Goal: Information Seeking & Learning: Understand process/instructions

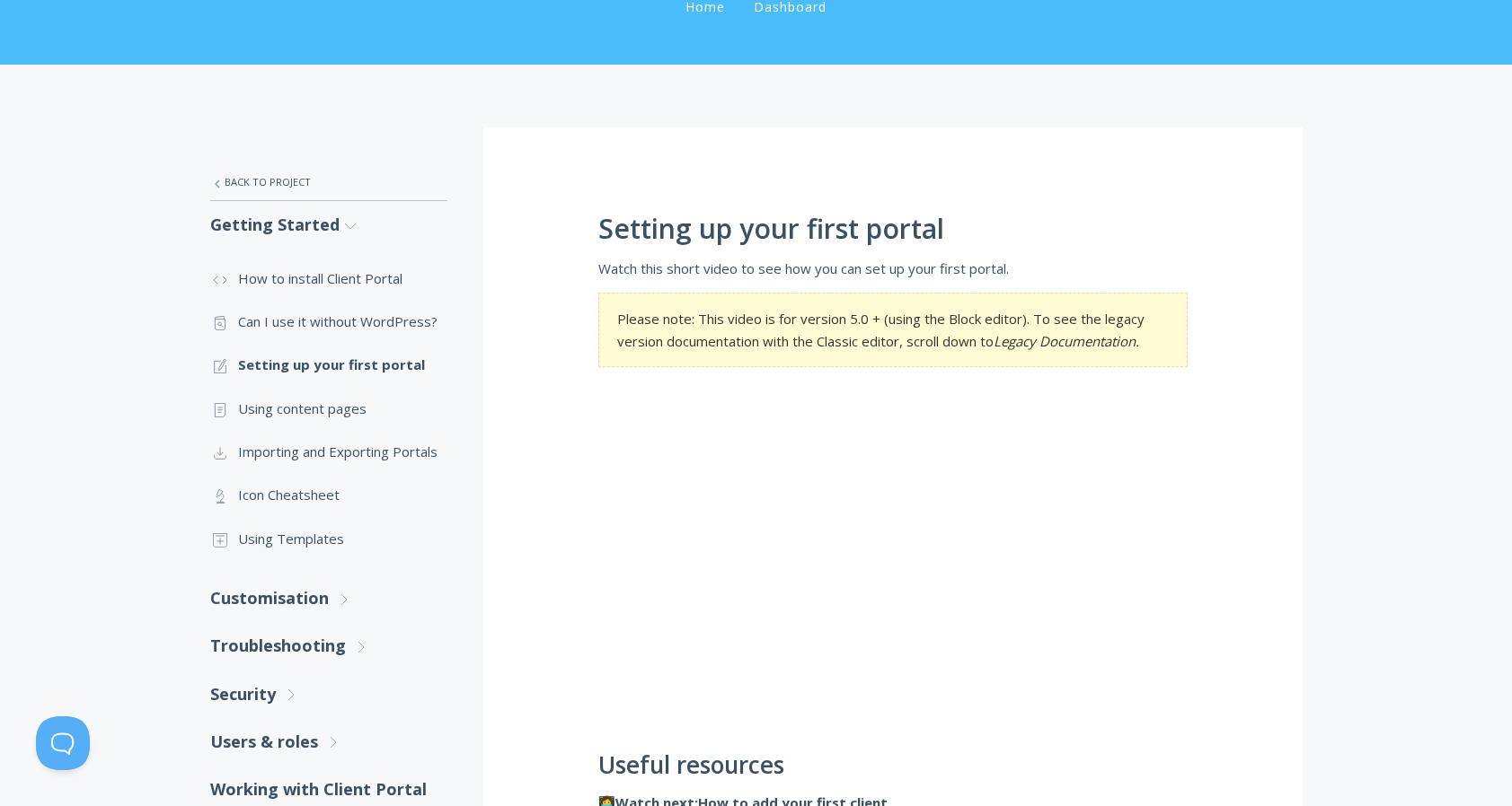
scroll to position [210, 0]
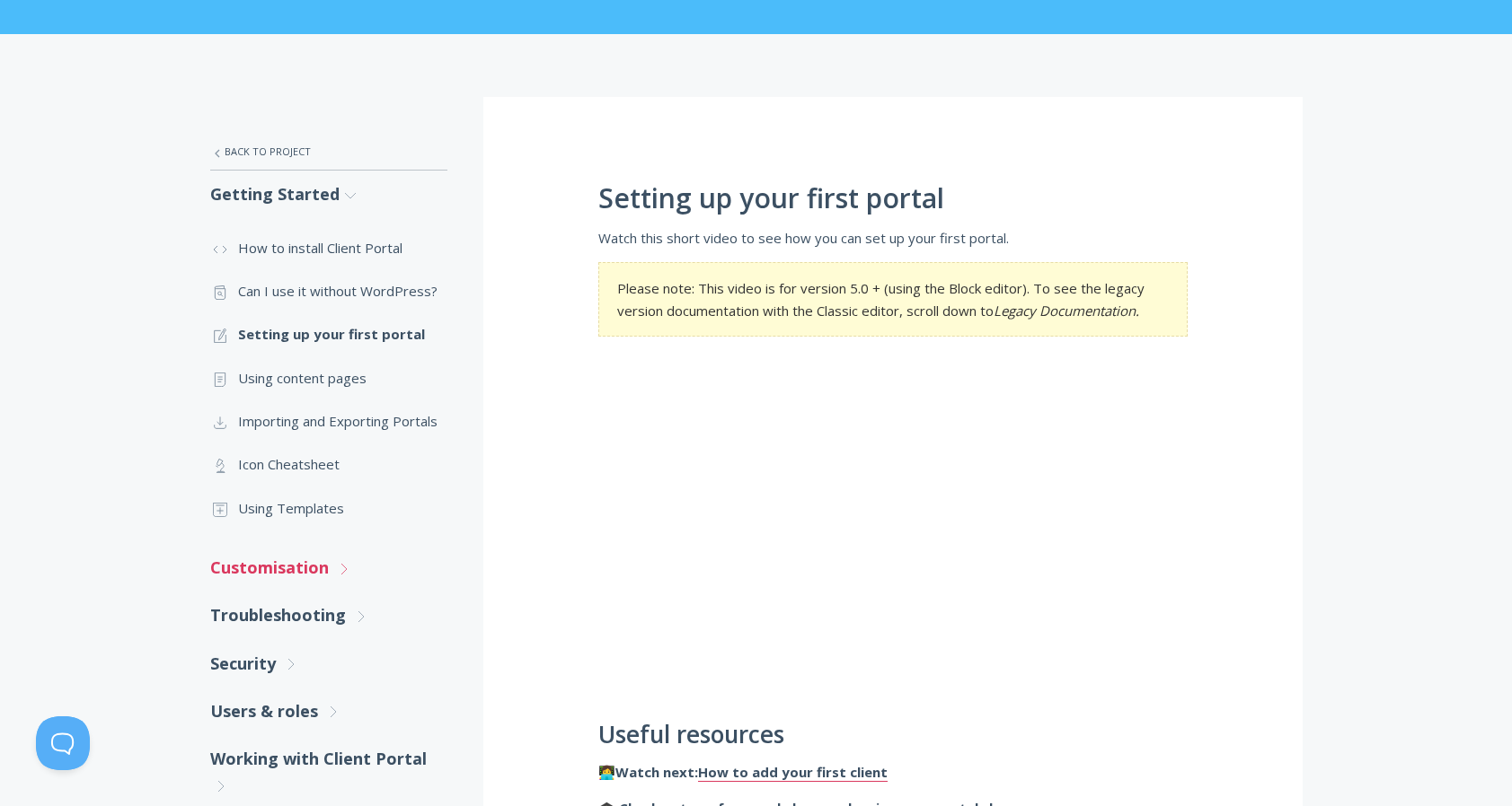
click at [321, 562] on link "Customisation .st0{fill:none;stroke:#000000;stroke-width:2;stroke-miterlimit:10…" at bounding box center [328, 567] width 237 height 47
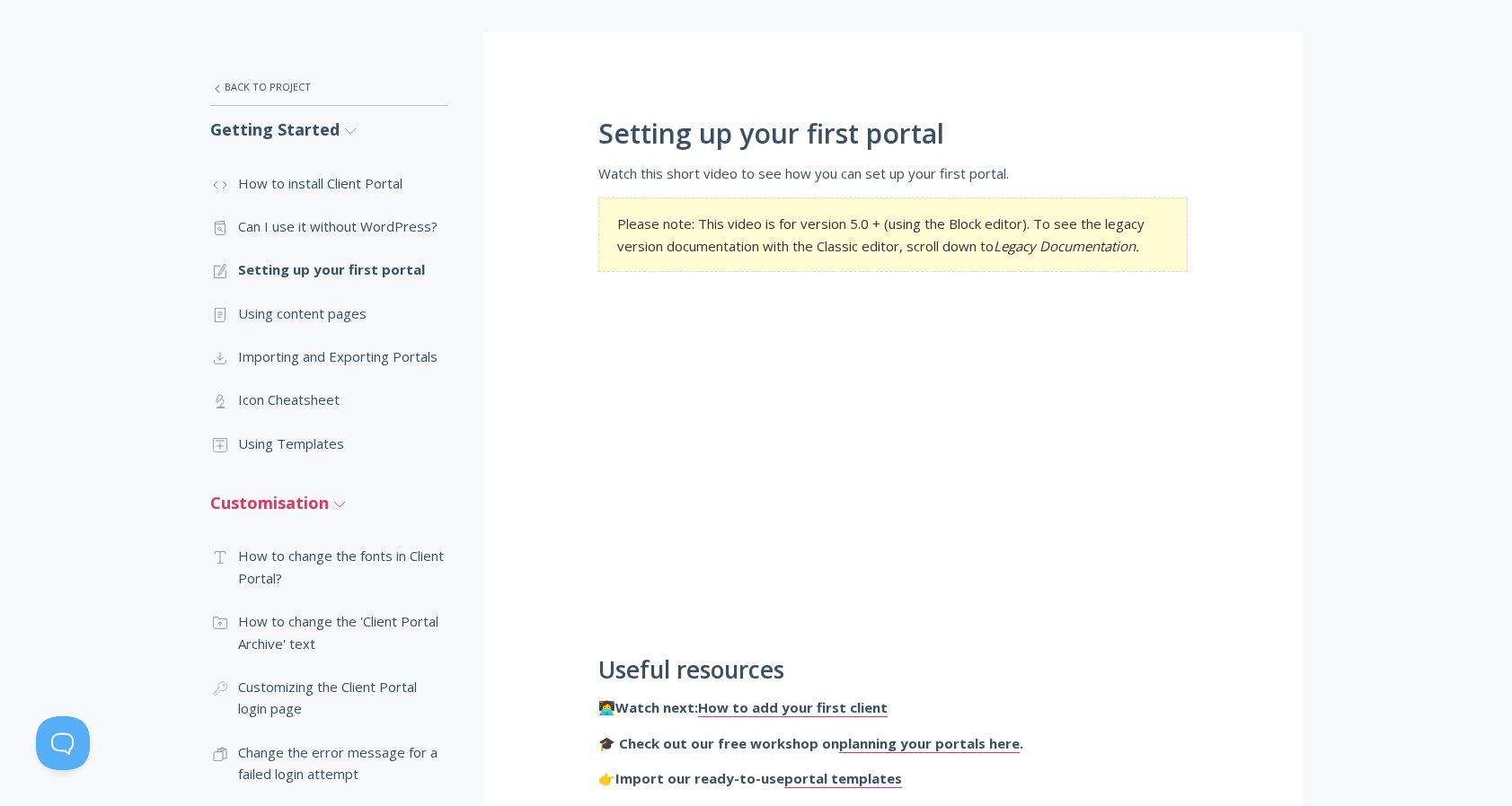
scroll to position [275, 0]
click at [341, 226] on link ".st0{fill:none;stroke:#000000;stroke-width:2;stroke-miterlimit:10;} Untitled-13…" at bounding box center [328, 225] width 237 height 43
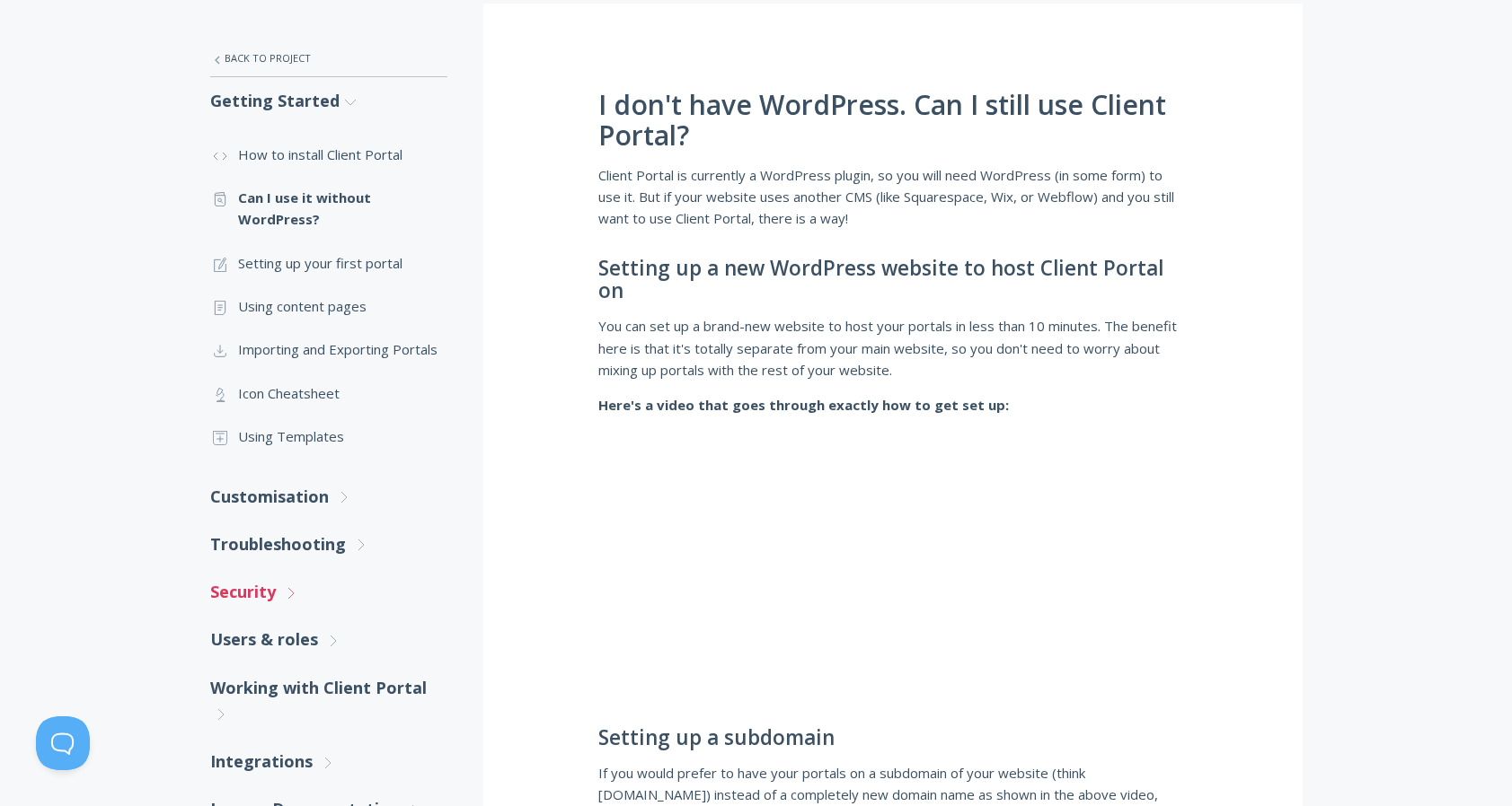
scroll to position [299, 0]
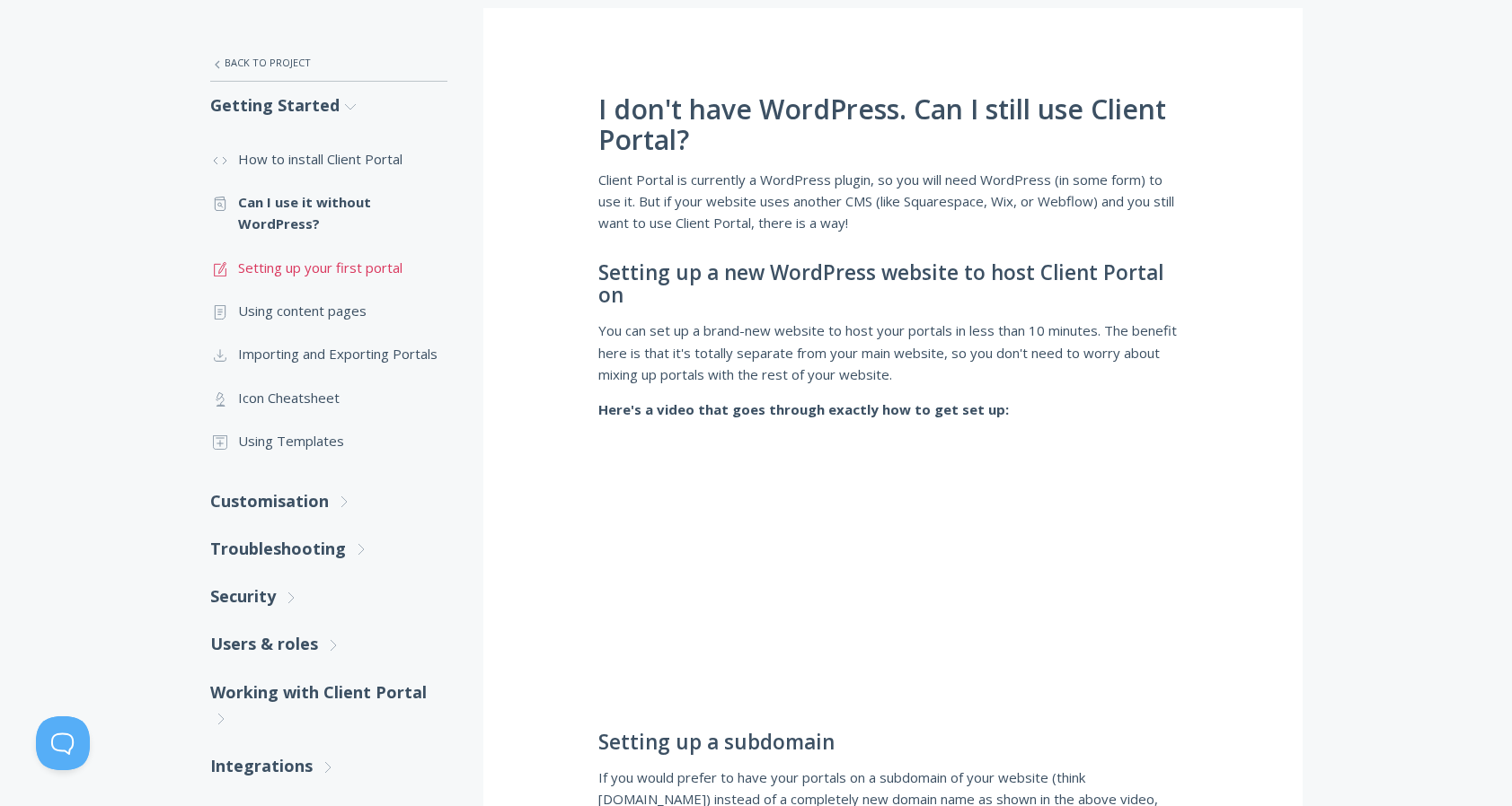
click at [383, 262] on link ".st0{fill:none;stroke:#000000;stroke-width:2;stroke-miterlimit:10;} 1. General …" at bounding box center [328, 268] width 237 height 43
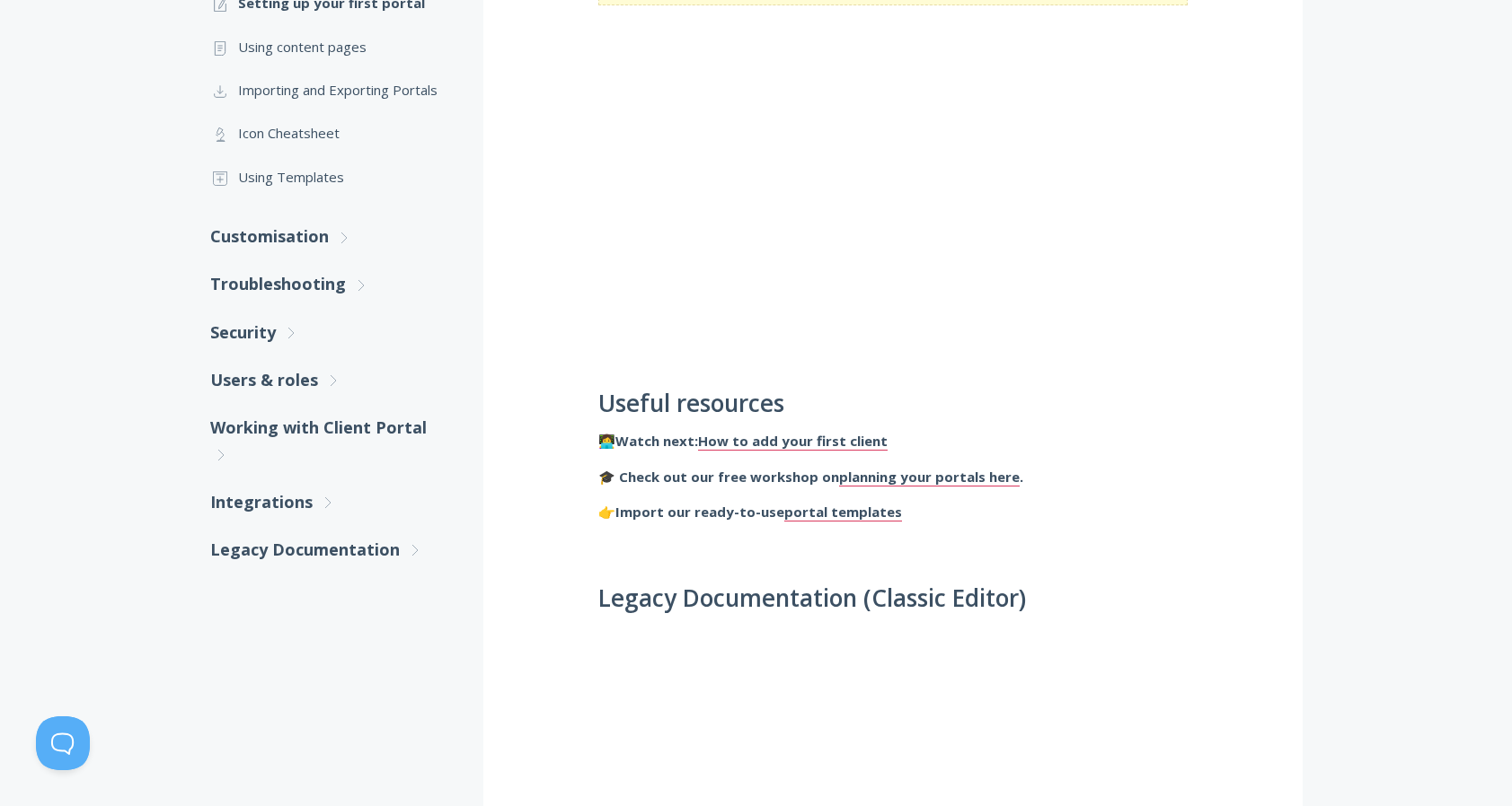
scroll to position [505, 0]
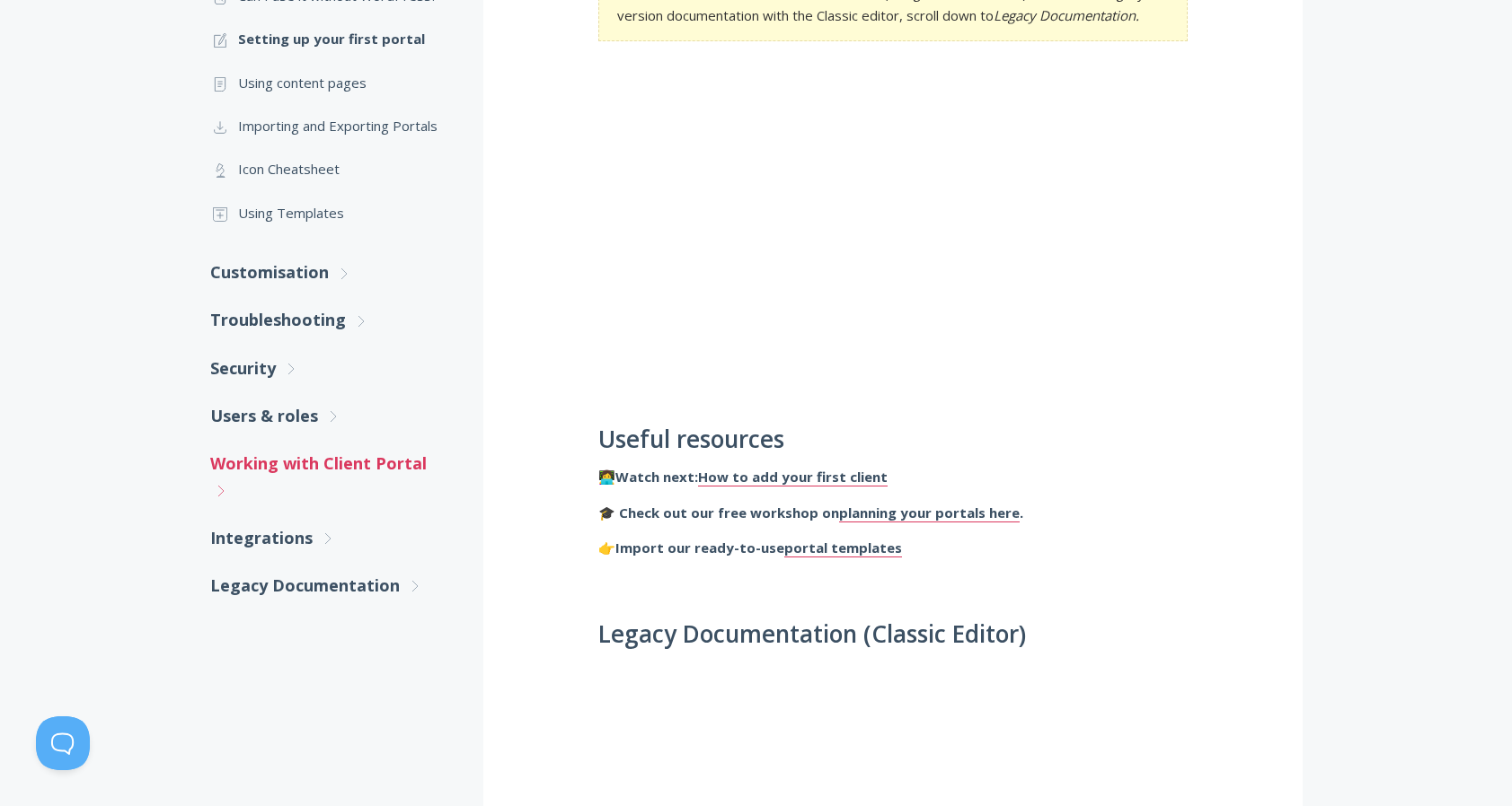
click at [381, 469] on link "Working with Client Portal .st0{fill:none;stroke:#000000;stroke-width:2;stroke-…" at bounding box center [328, 477] width 237 height 74
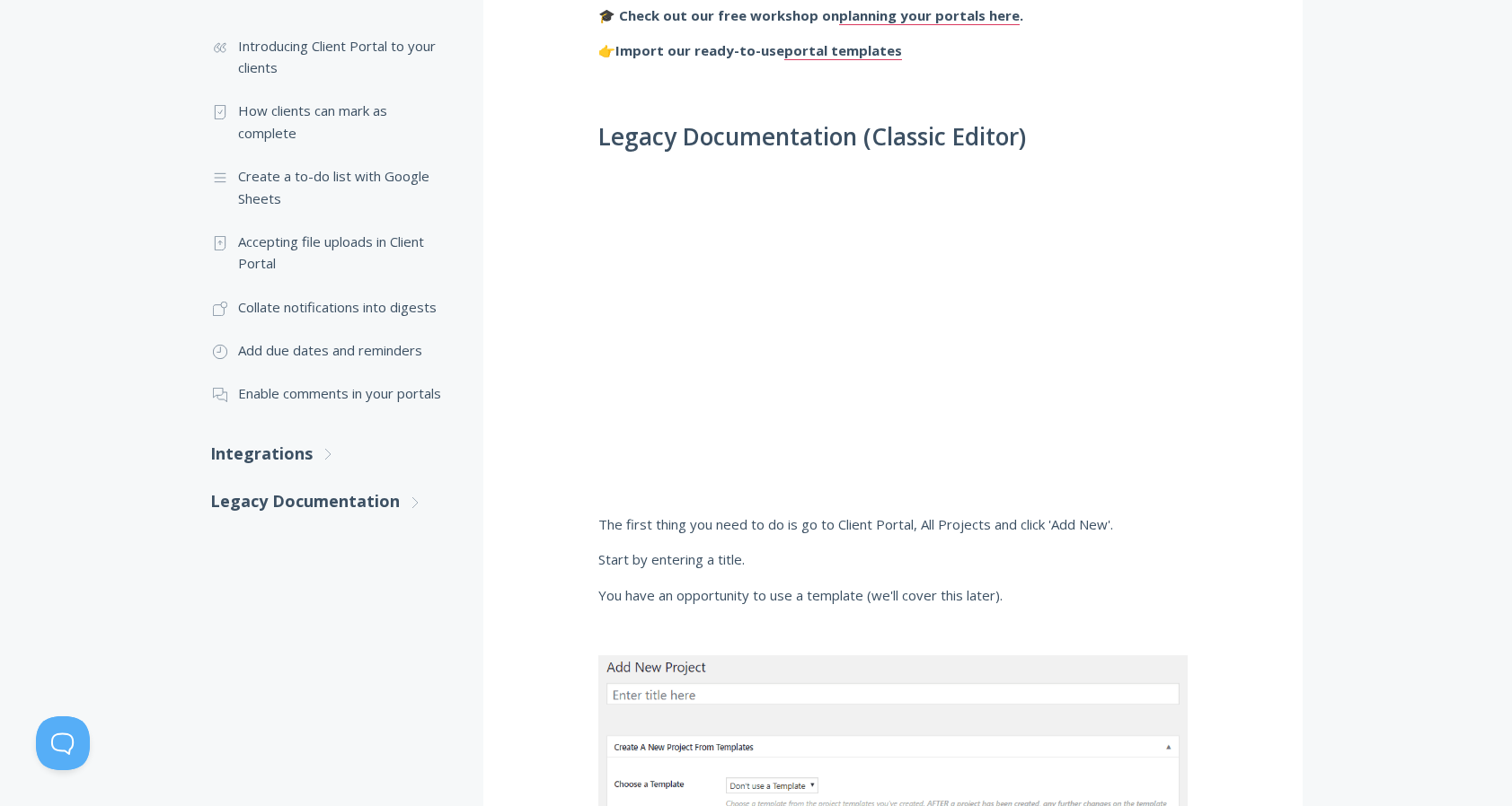
scroll to position [1025, 0]
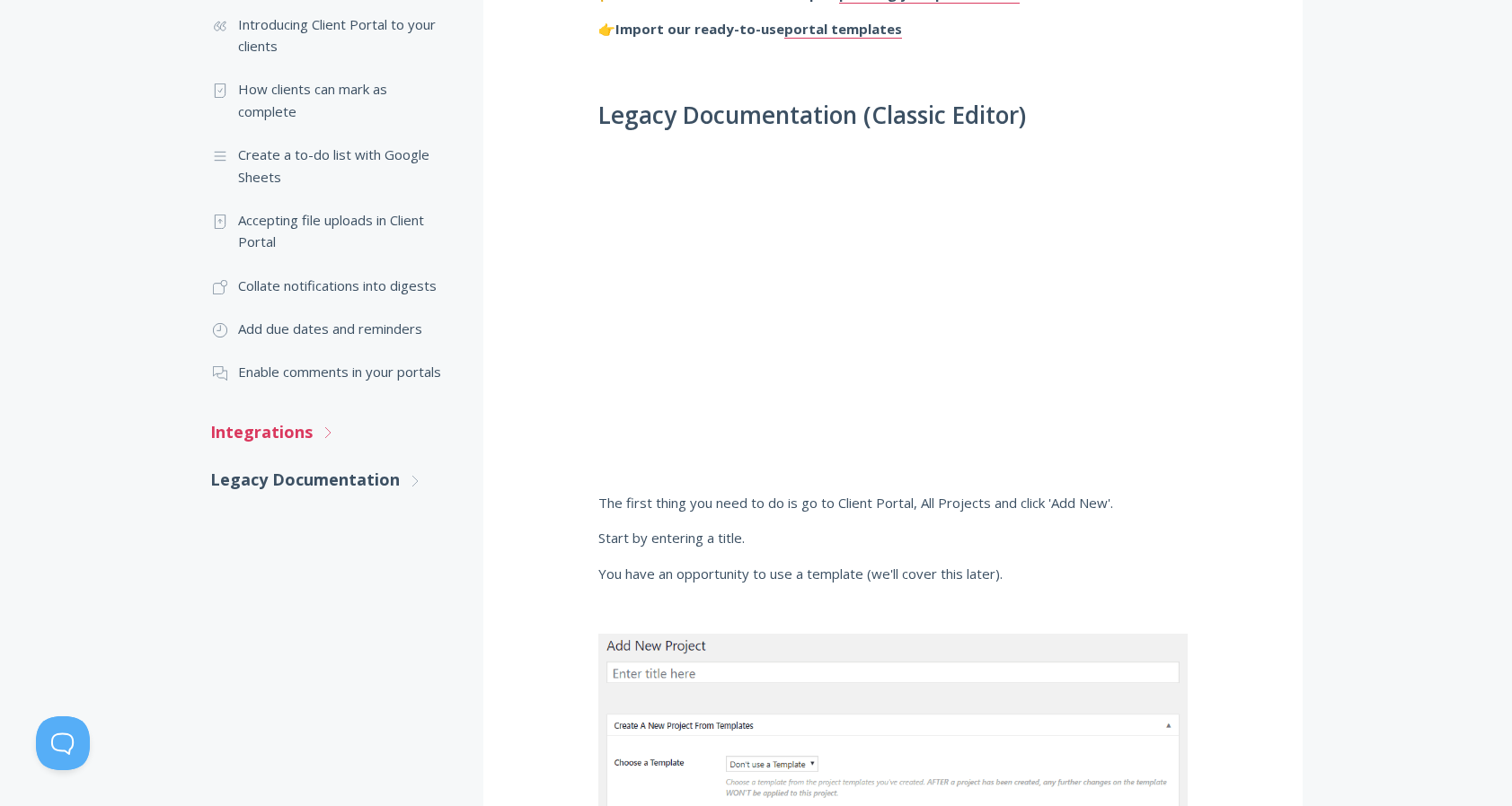
click at [302, 428] on link "Integrations .st0{fill:none;stroke:#000000;stroke-width:2;stroke-miterlimit:10;…" at bounding box center [328, 432] width 237 height 47
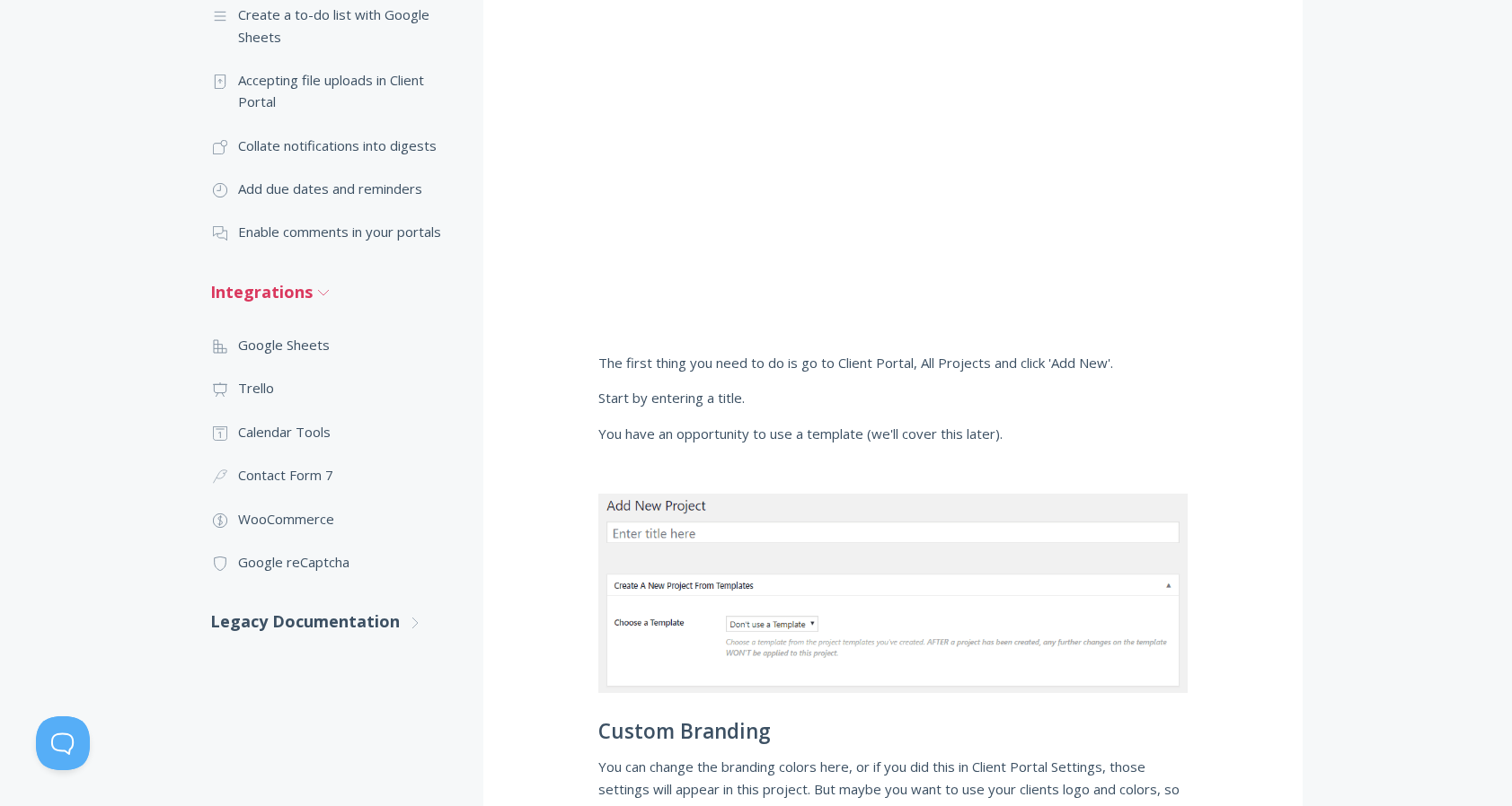
scroll to position [1167, 0]
click at [364, 612] on link "Legacy Documentation .st0{fill:none;stroke:#000000;stroke-width:2;stroke-miterl…" at bounding box center [328, 618] width 237 height 47
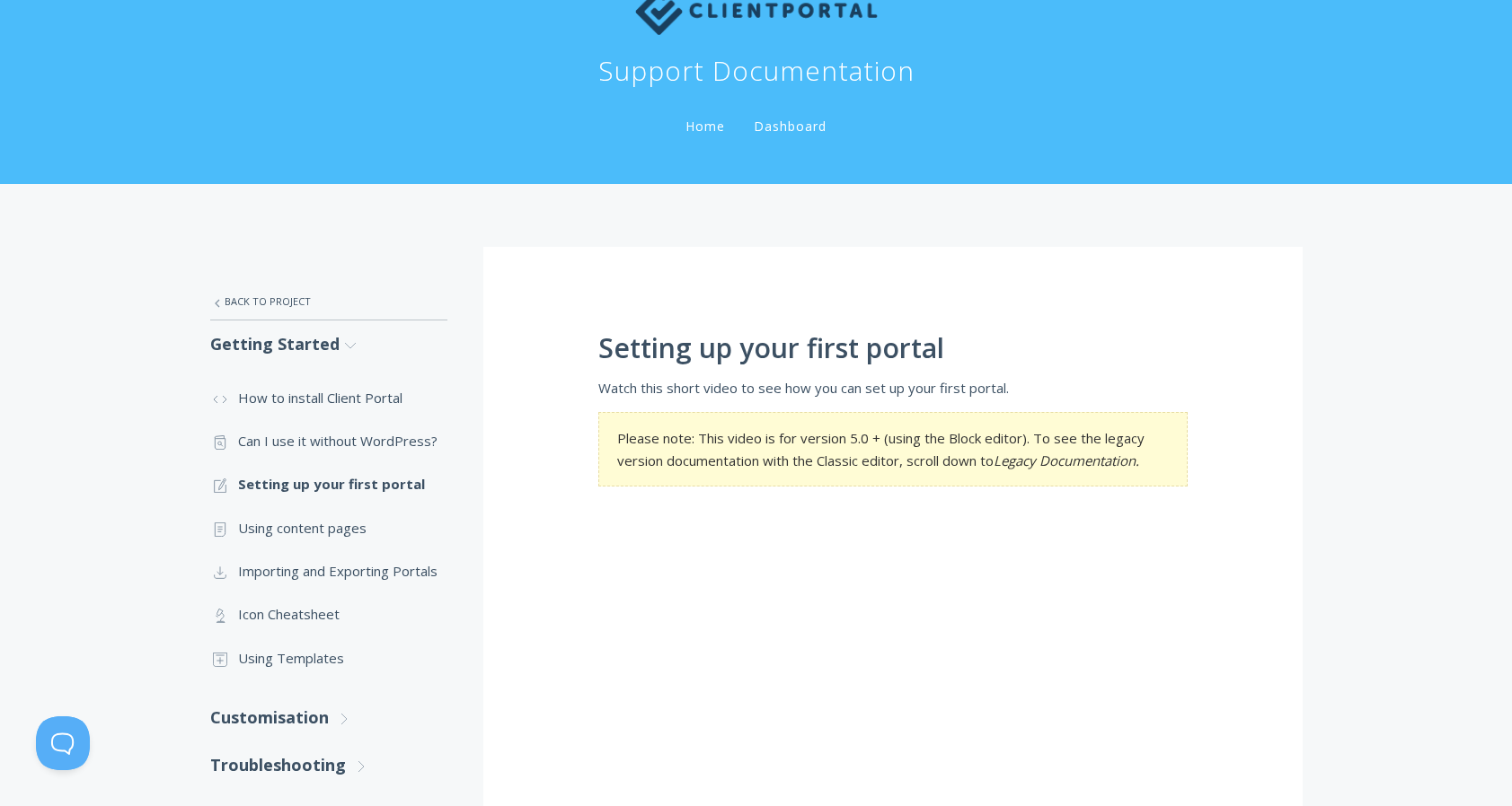
scroll to position [70, 0]
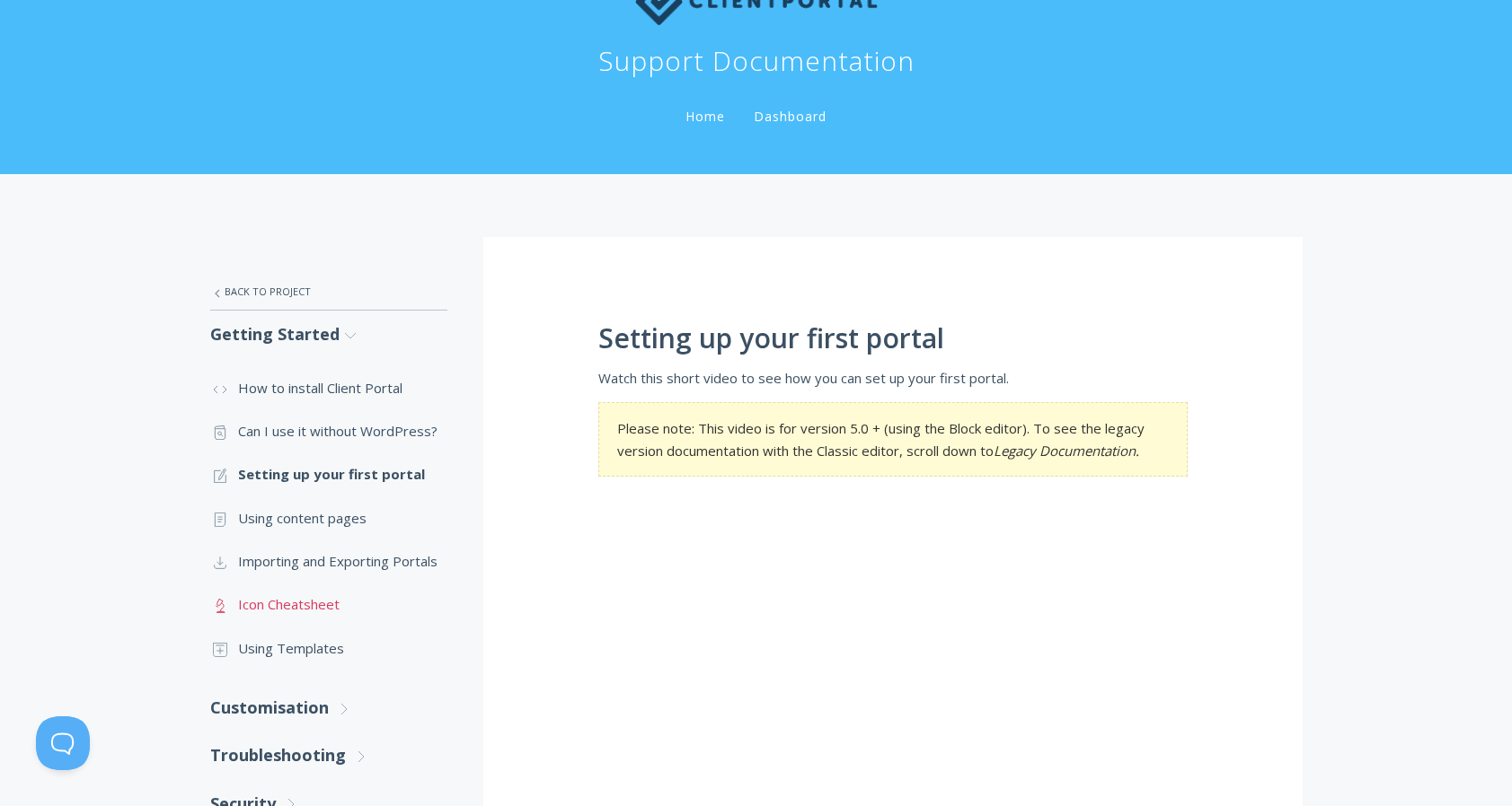
click at [262, 607] on link ".st0{fill:none;stroke:#000000;stroke-width:2;stroke-miterlimit:10;} Untitled-25…" at bounding box center [328, 604] width 237 height 43
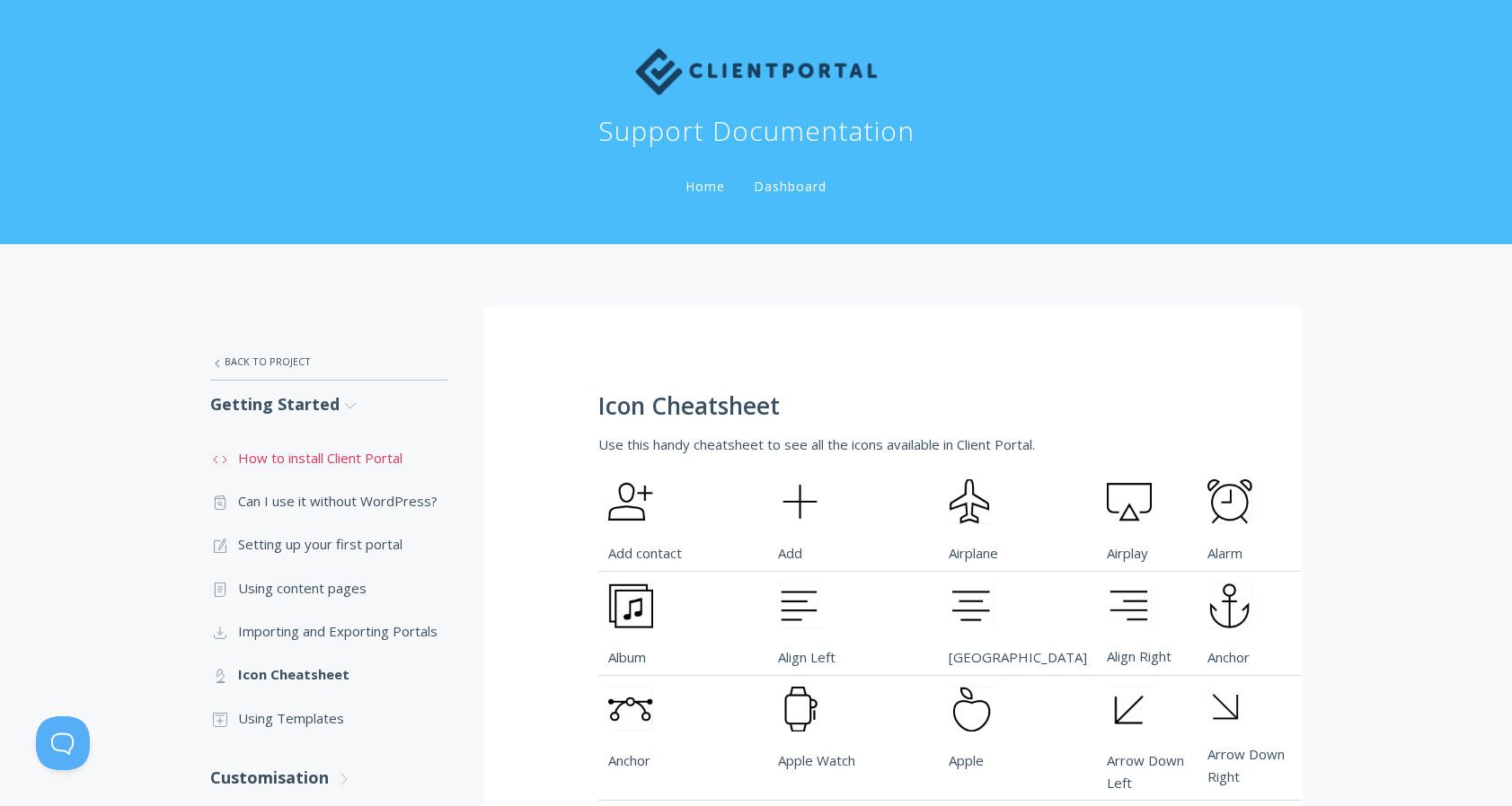
click at [311, 458] on link ".st0{fill:none;stroke:#000000;stroke-width:2;stroke-miterlimit:10;} Untitled-16…" at bounding box center [328, 458] width 237 height 43
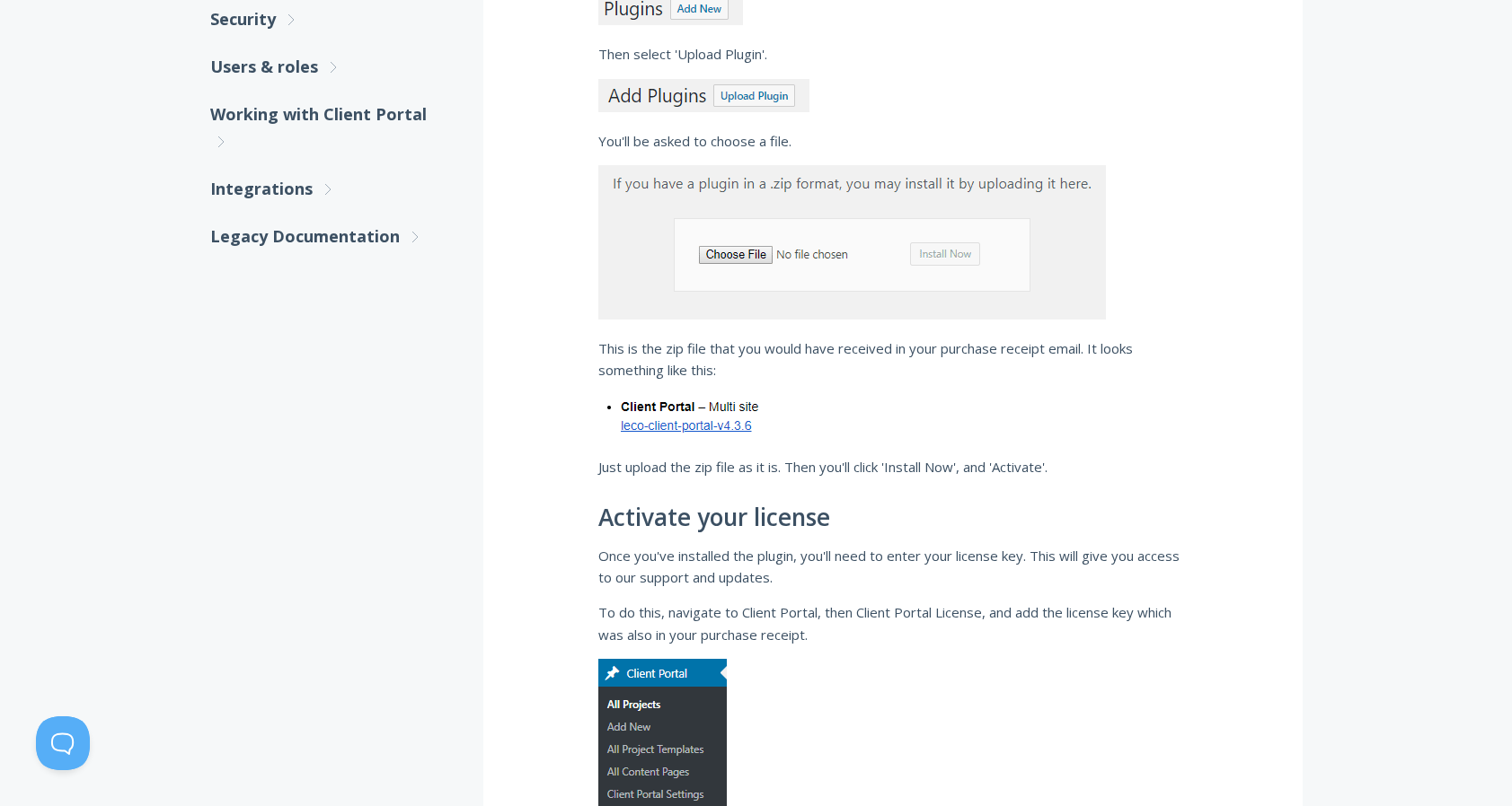
scroll to position [748, 0]
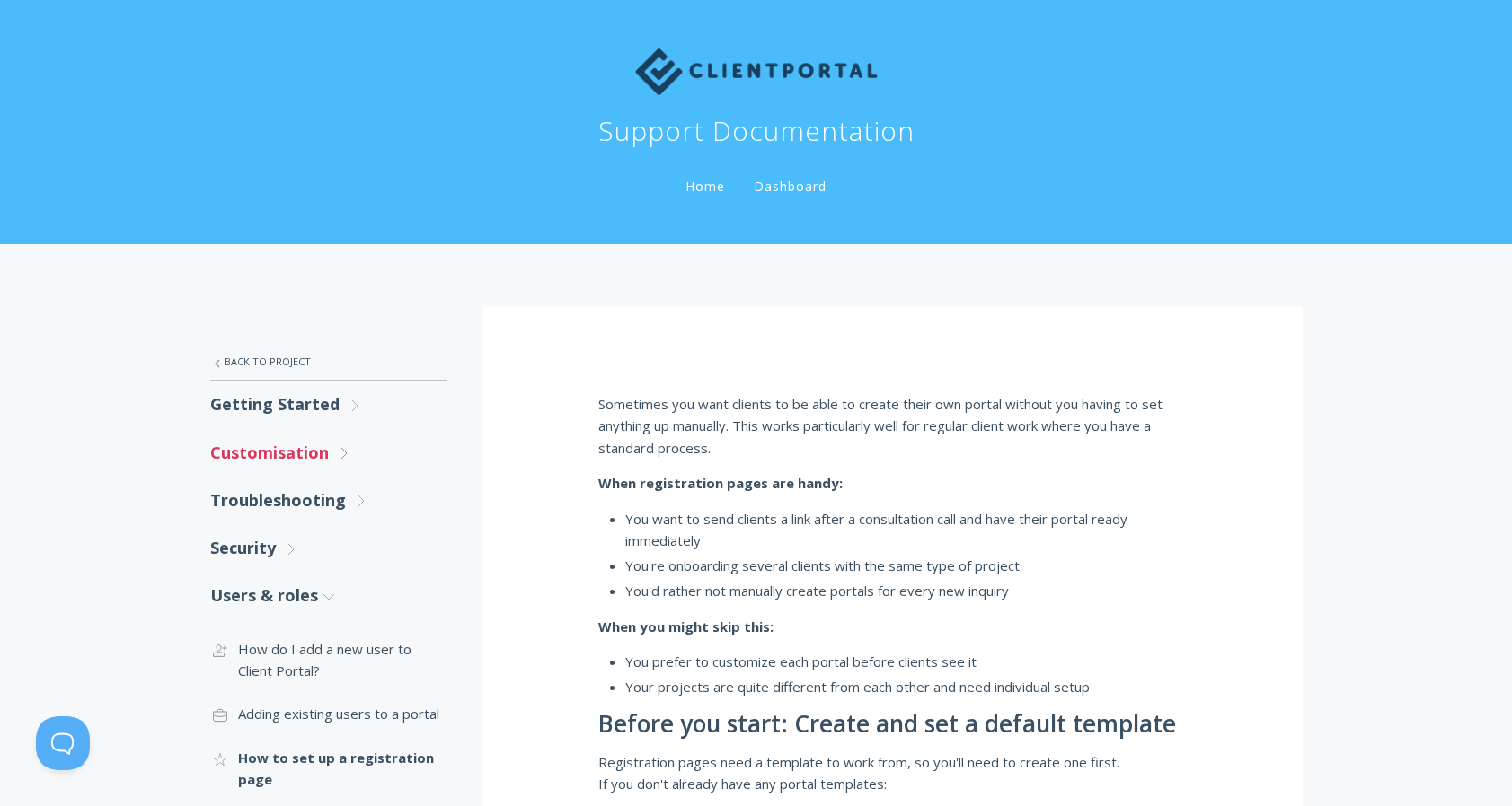
click at [317, 448] on link "Customisation .st0{fill:none;stroke:#000000;stroke-width:2;stroke-miterlimit:10…" at bounding box center [328, 452] width 237 height 47
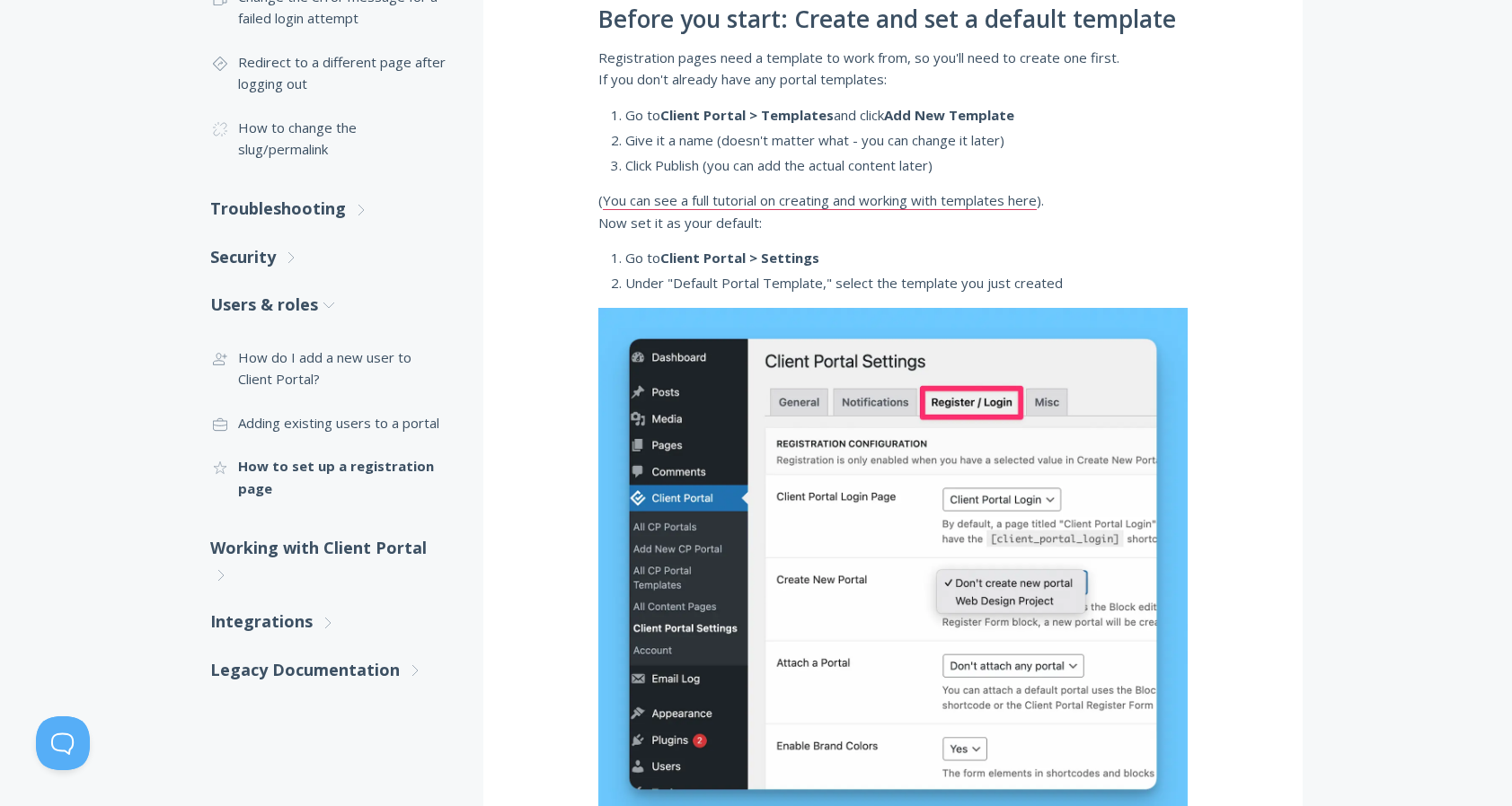
scroll to position [717, 0]
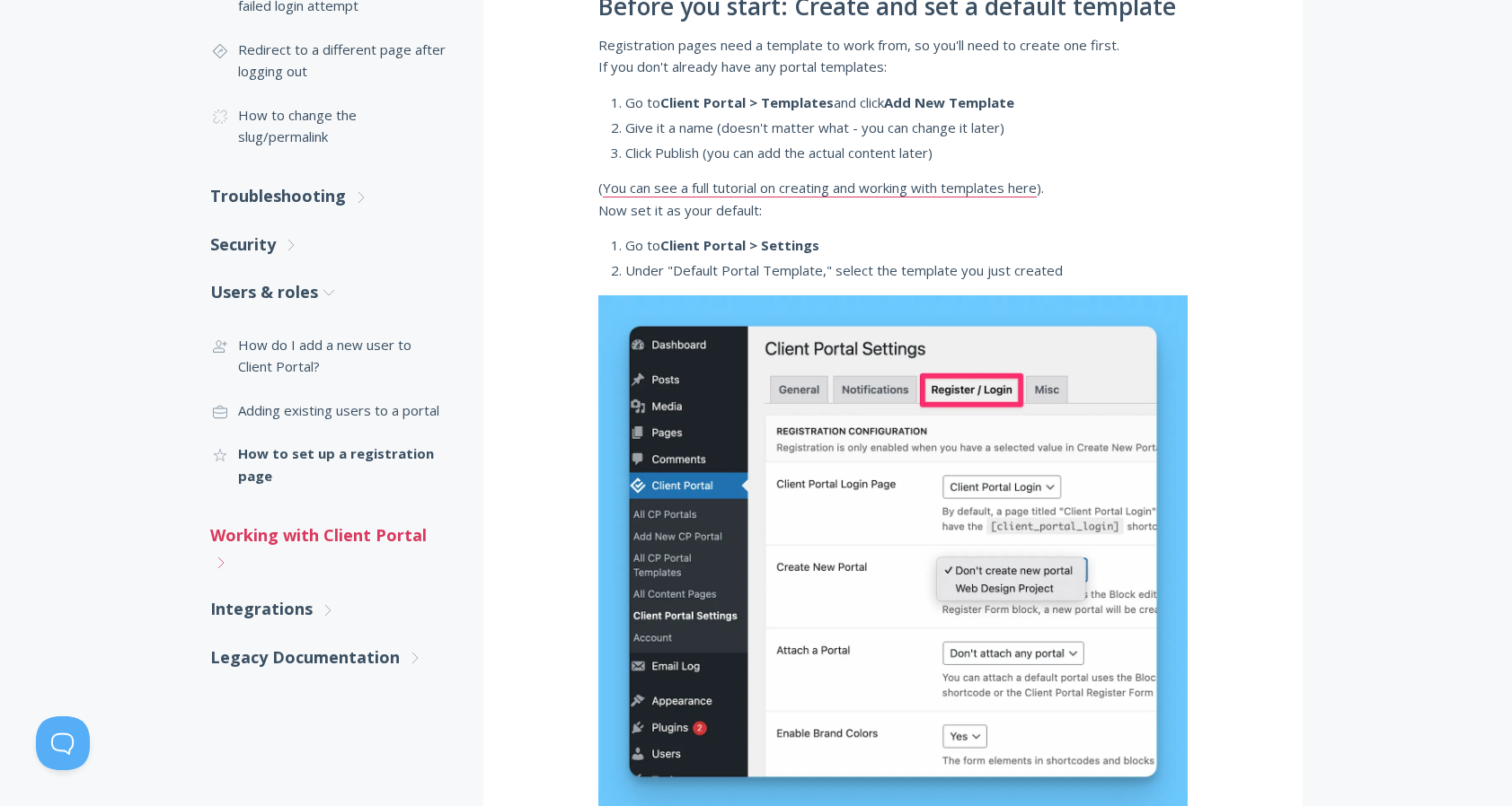
click at [409, 524] on link "Working with Client Portal .st0{fill:none;stroke:#000000;stroke-width:2;stroke-…" at bounding box center [328, 549] width 237 height 74
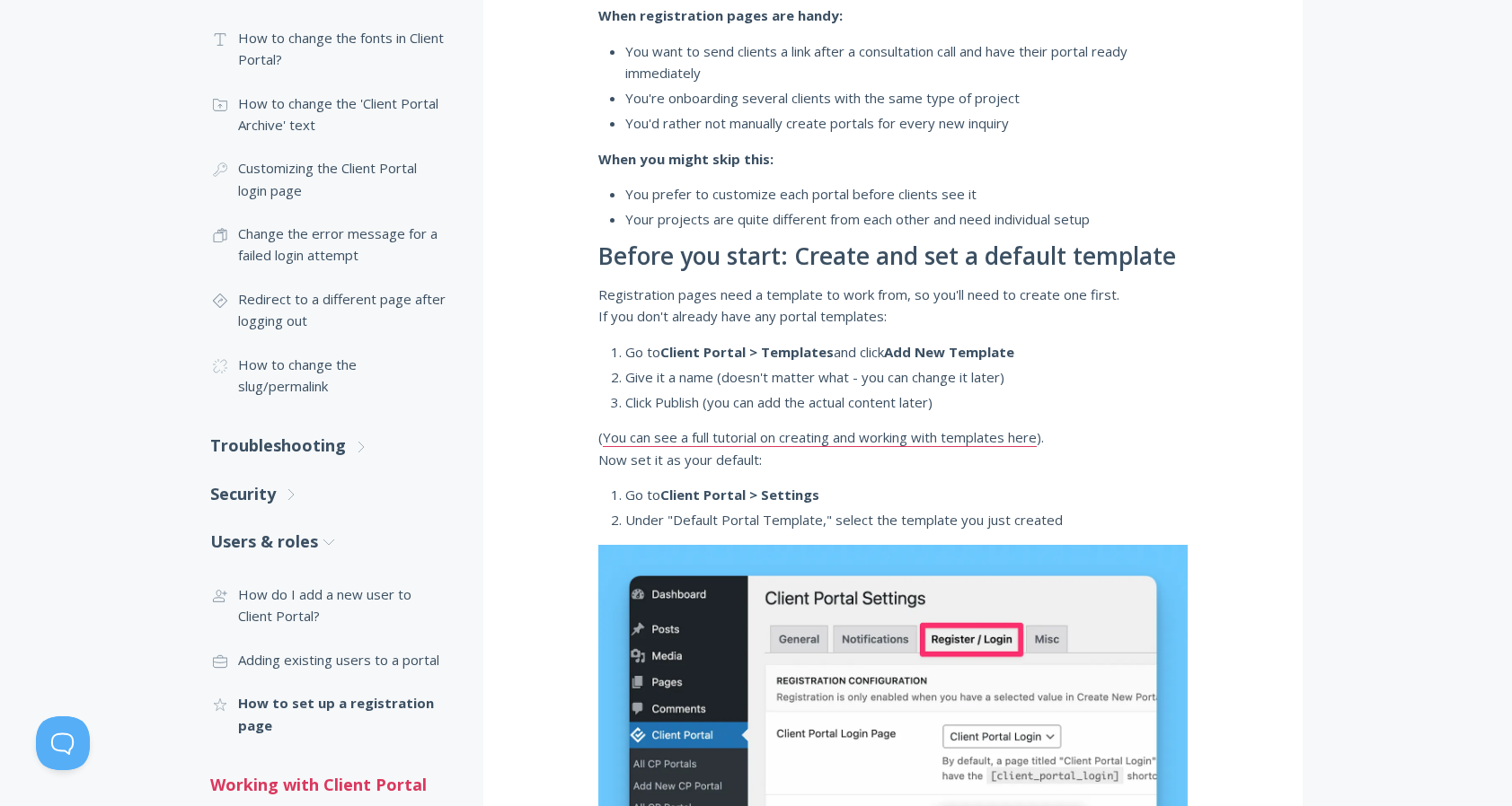
scroll to position [26, 0]
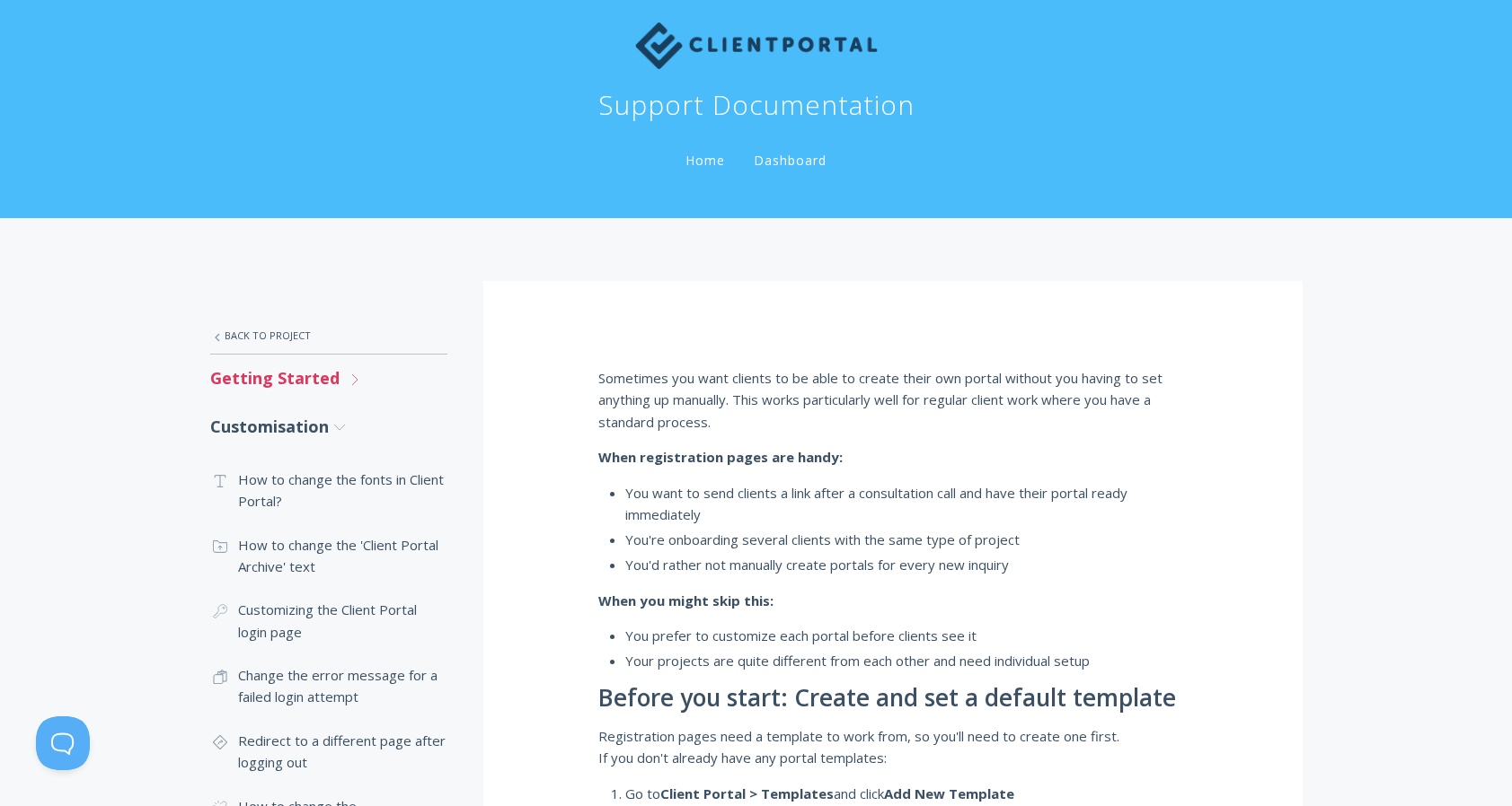
click at [347, 373] on icon ".st0{fill:none;stroke:#000000;stroke-width:2;stroke-miterlimit:10;} Untitled-27" at bounding box center [355, 379] width 16 height 16
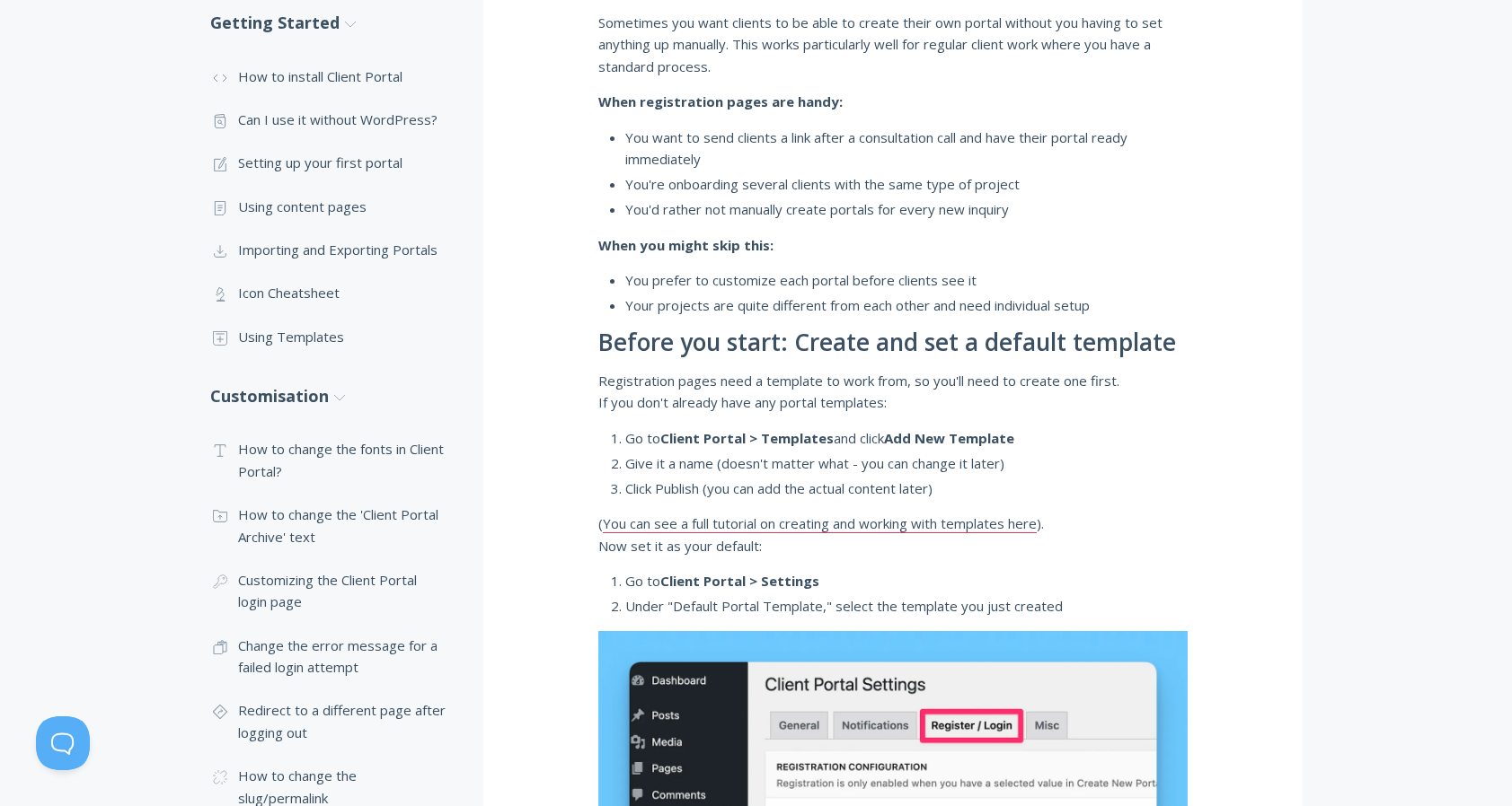
scroll to position [385, 0]
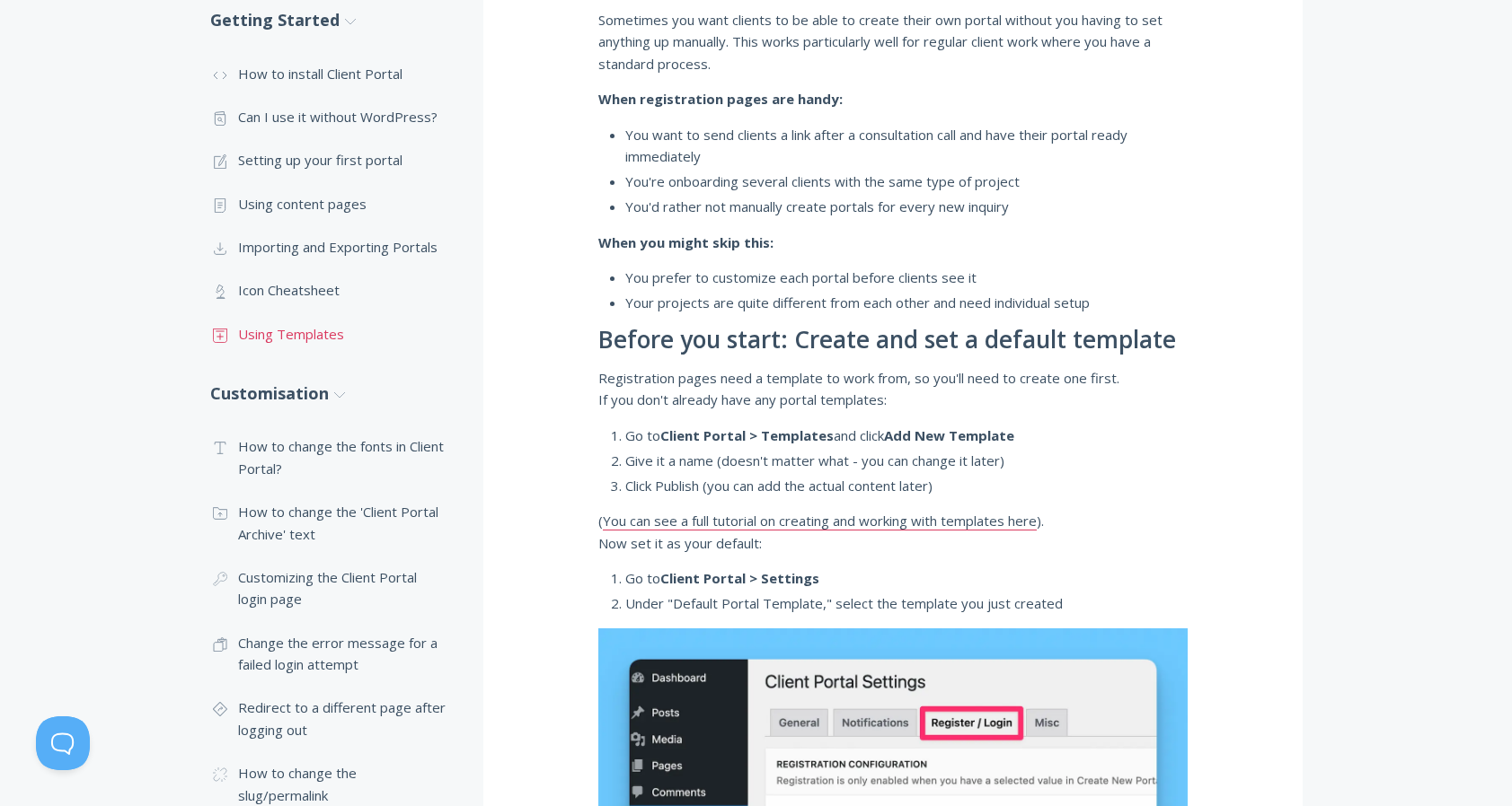
click at [304, 332] on link ".st0{fill:none;stroke:#000000;stroke-width:2;stroke-miterlimit:10;} Untitled-18…" at bounding box center [328, 334] width 237 height 43
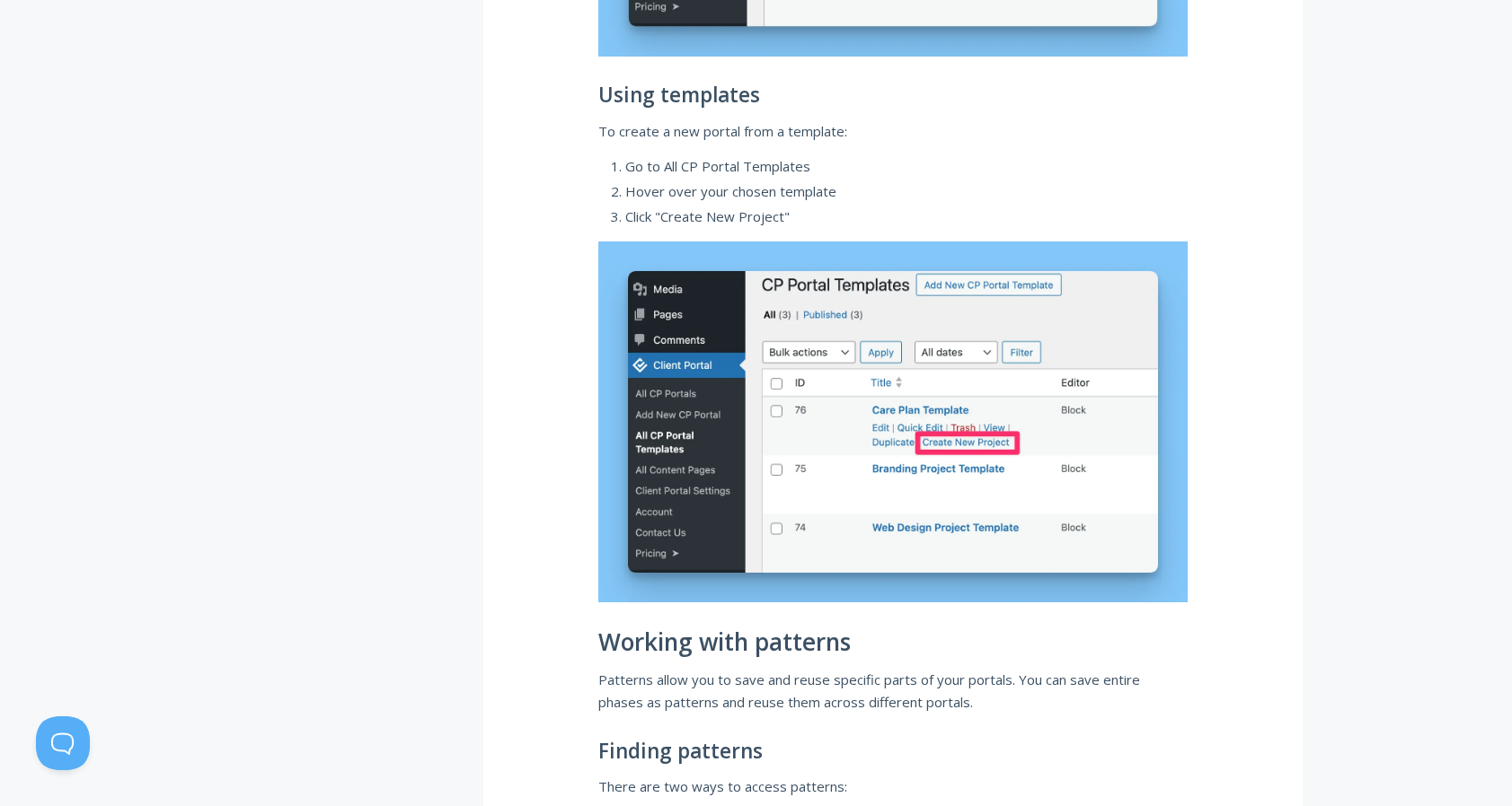
scroll to position [2307, 0]
